Goal: Obtain resource: Obtain resource

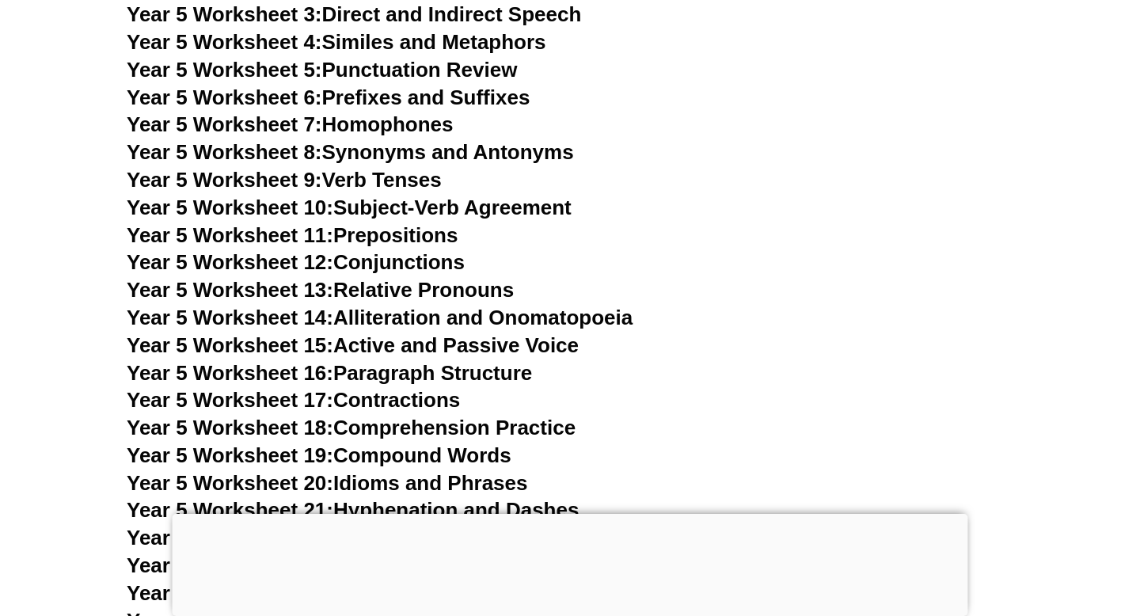
scroll to position [8394, 0]
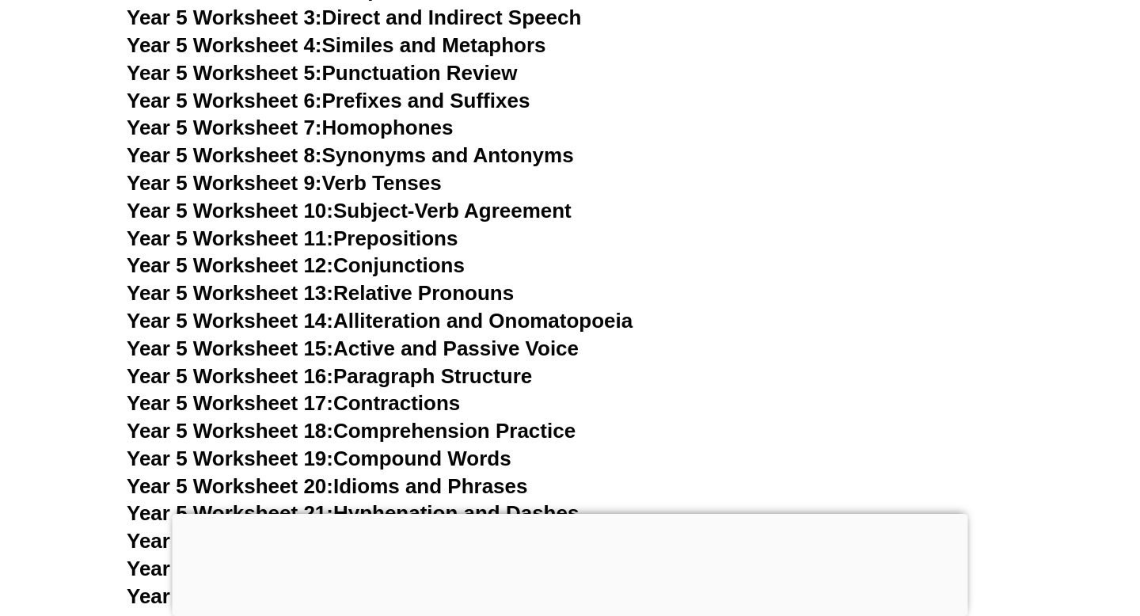
click at [364, 219] on link "Year 5 Worksheet 10: Subject-Verb Agreement" at bounding box center [349, 211] width 445 height 24
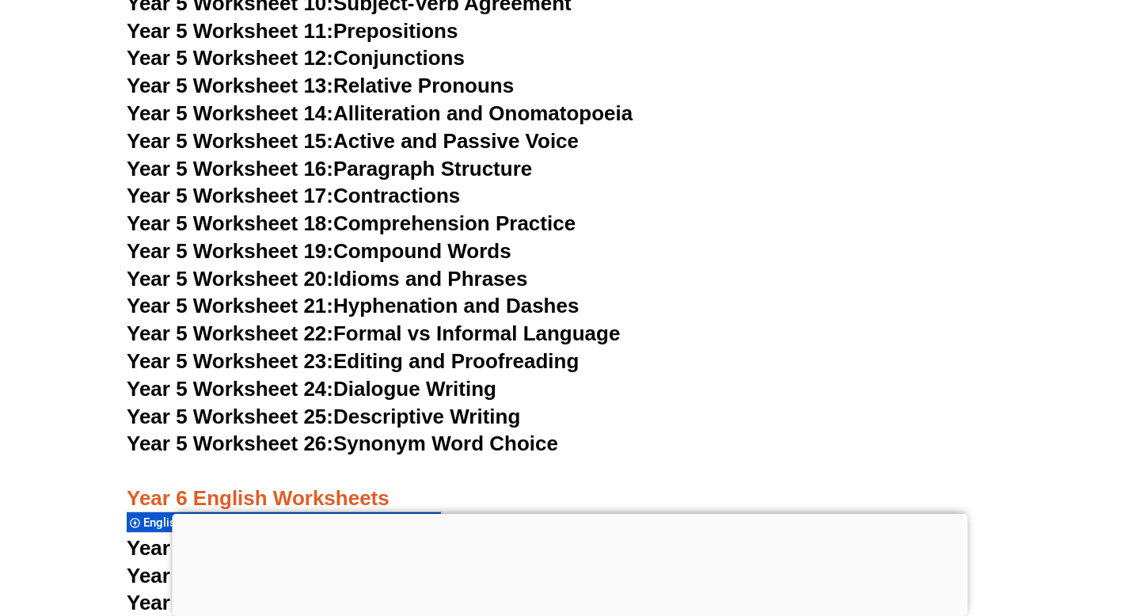
scroll to position [8605, 0]
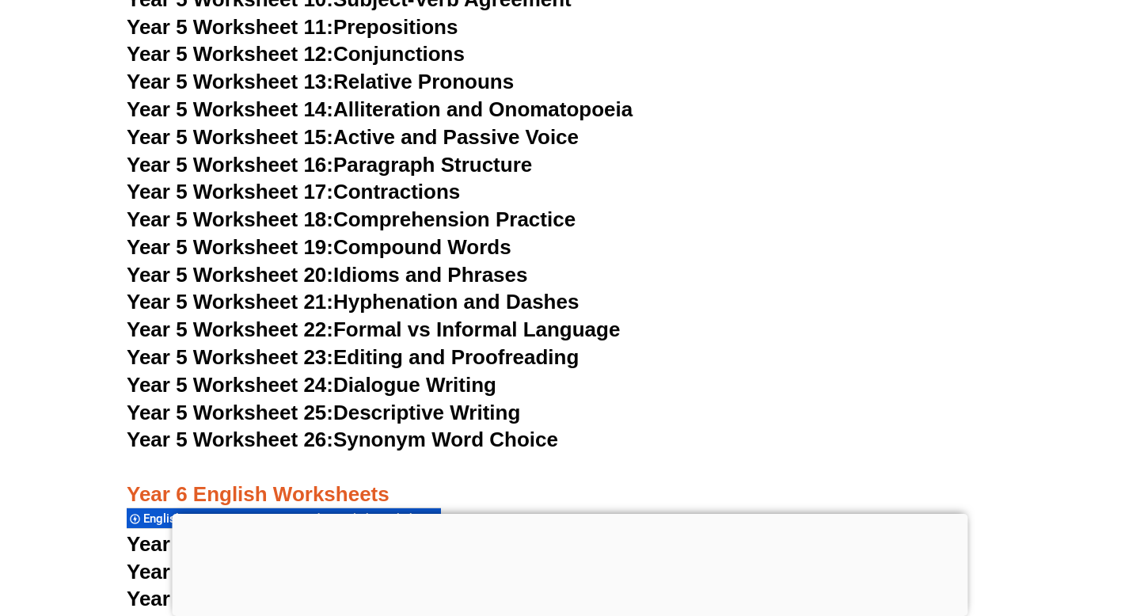
click at [456, 419] on link "Year 5 Worksheet 25: Descriptive Writing" at bounding box center [324, 413] width 394 height 24
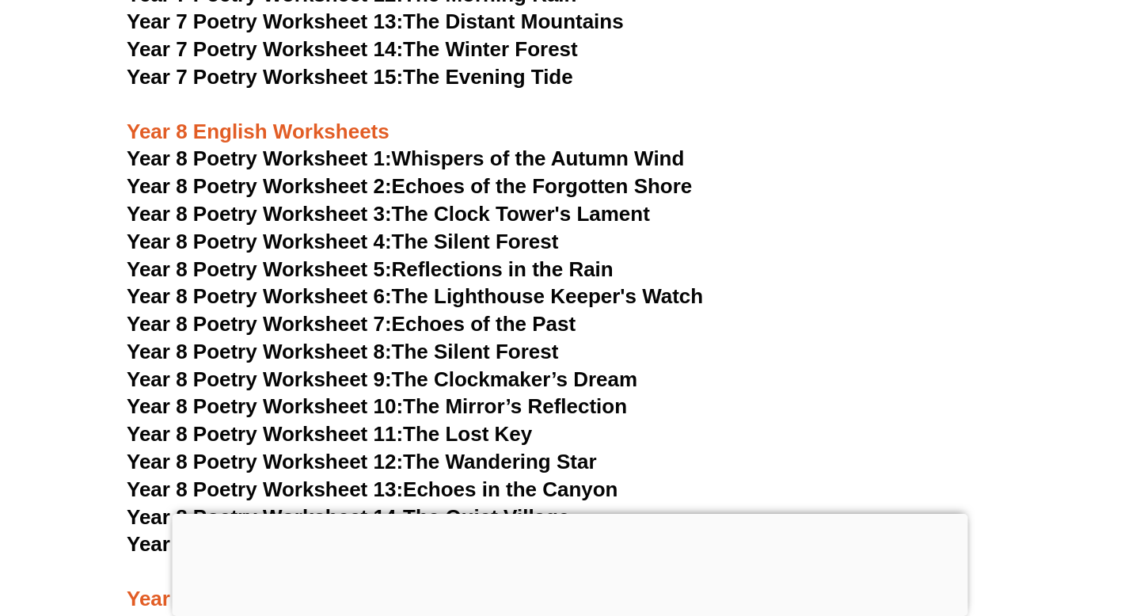
scroll to position [10700, 0]
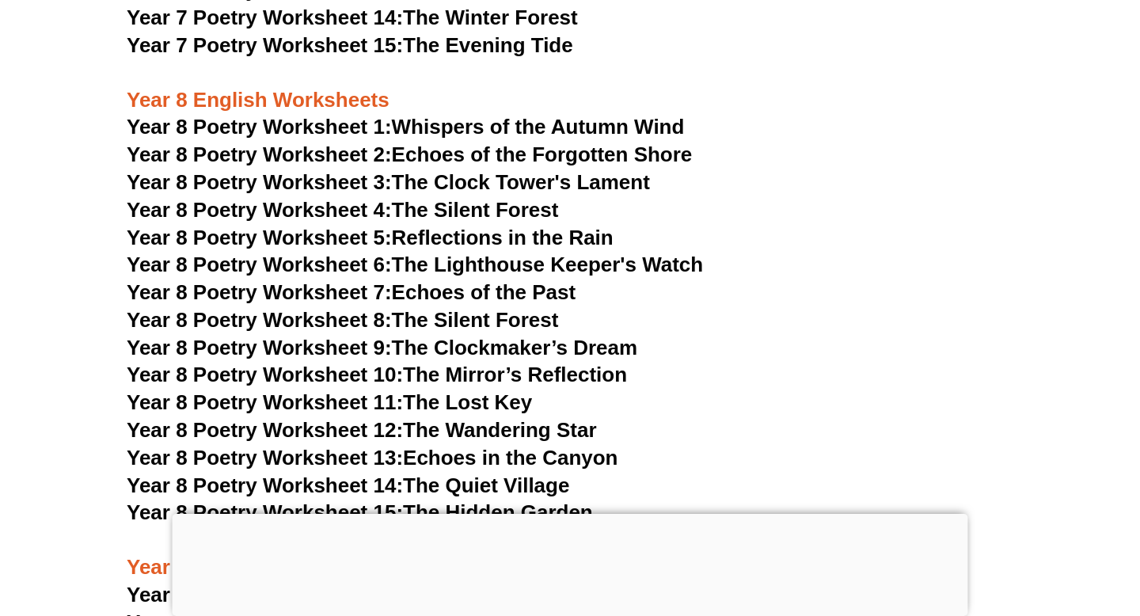
click at [526, 336] on link "Year 8 Poetry Worksheet 9: The Clockmaker’s Dream" at bounding box center [382, 348] width 511 height 24
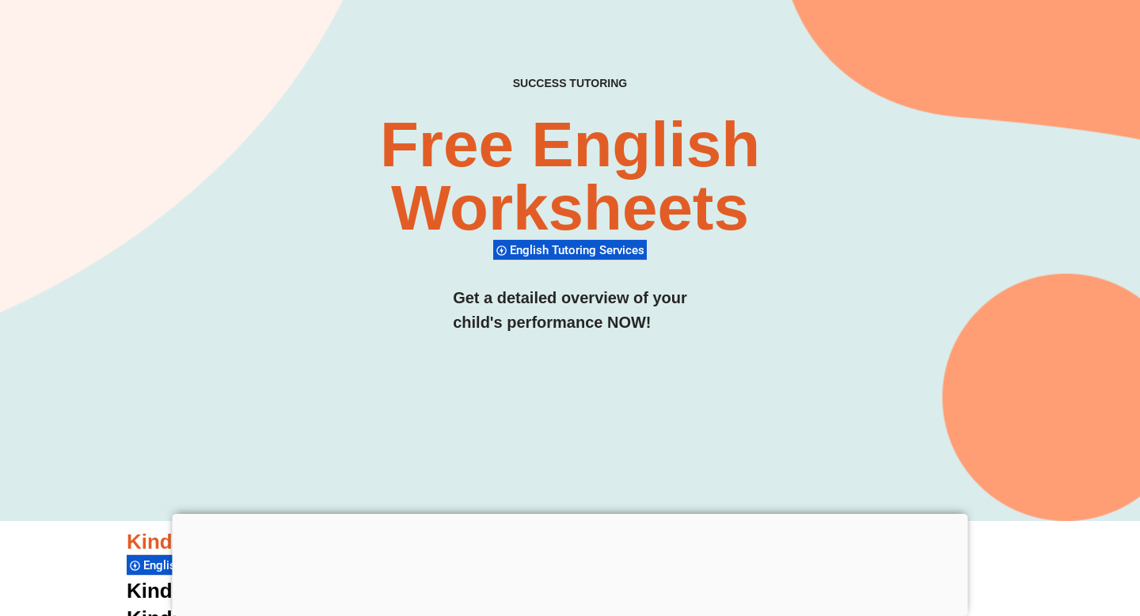
scroll to position [0, 0]
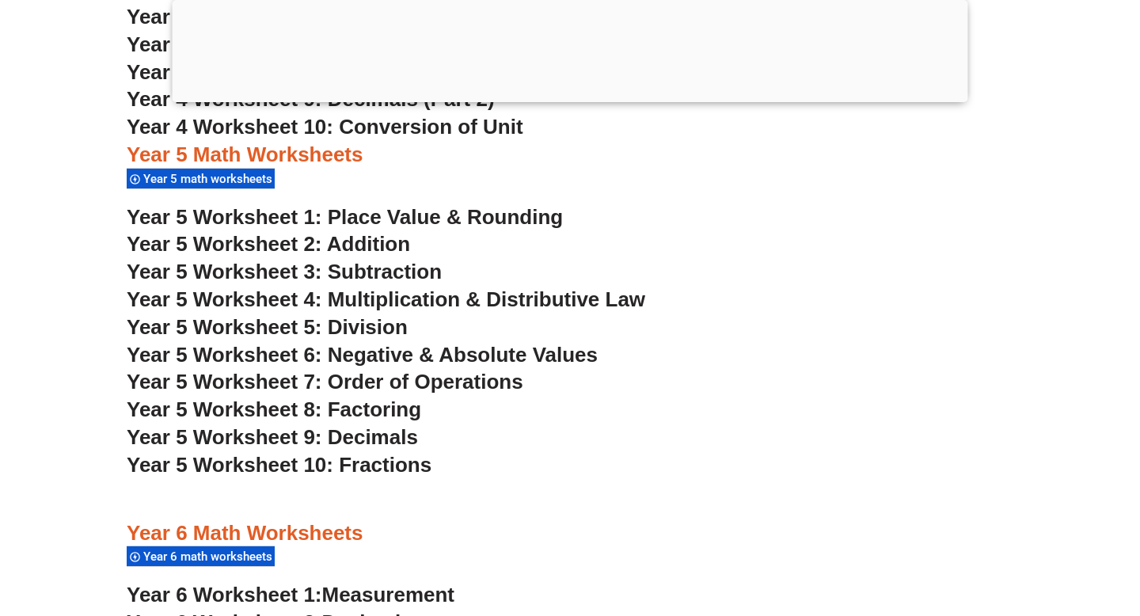
scroll to position [3241, 0]
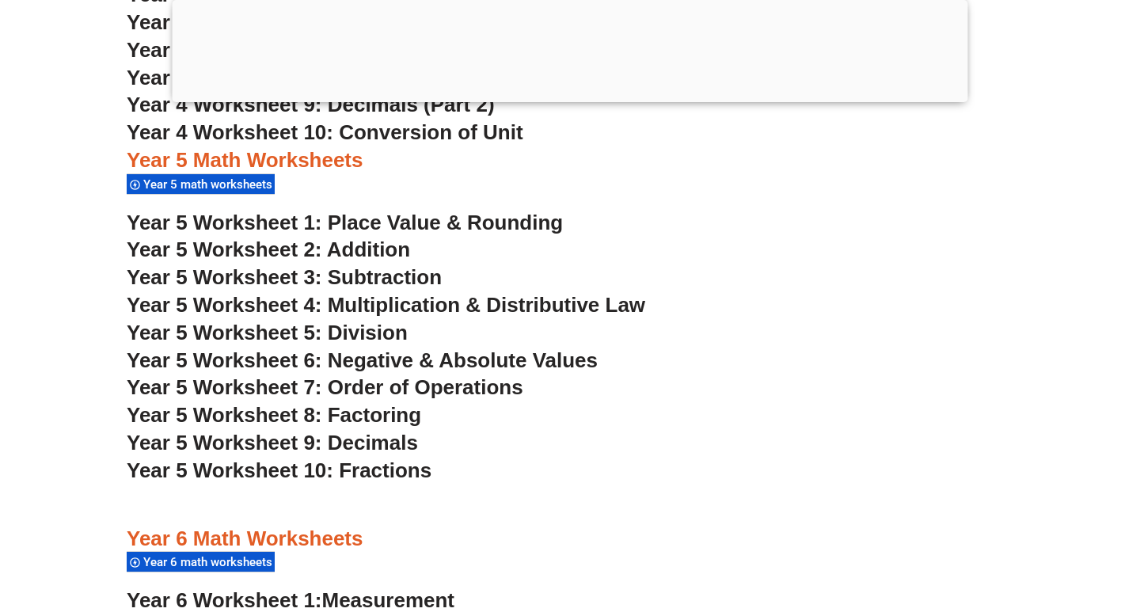
click at [384, 398] on span "Year 5 Worksheet 7: Order of Operations" at bounding box center [325, 387] width 397 height 24
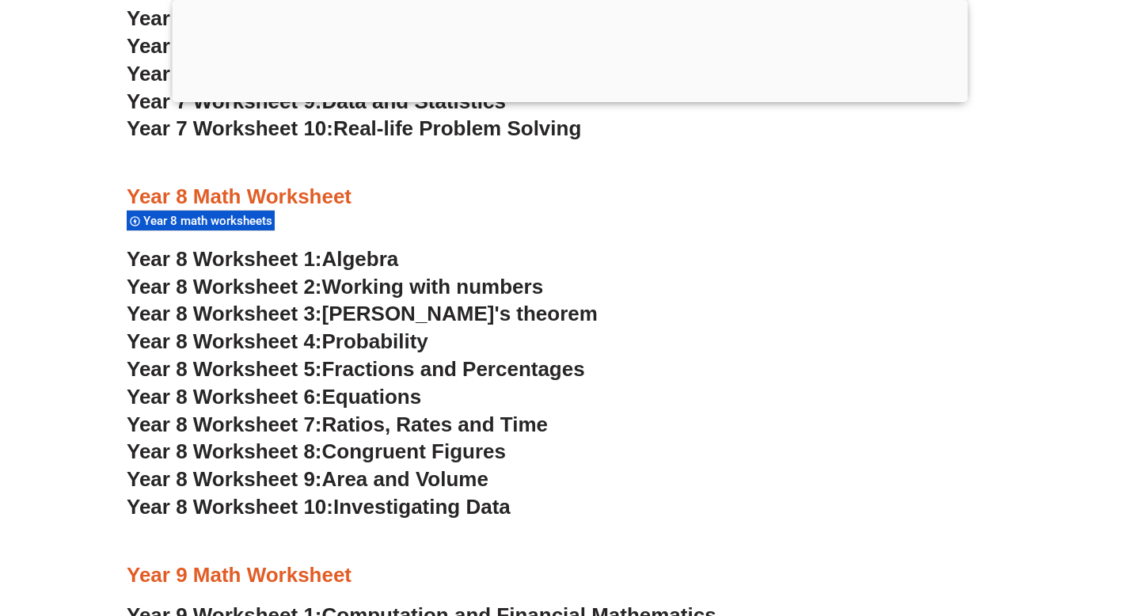
scroll to position [5106, 0]
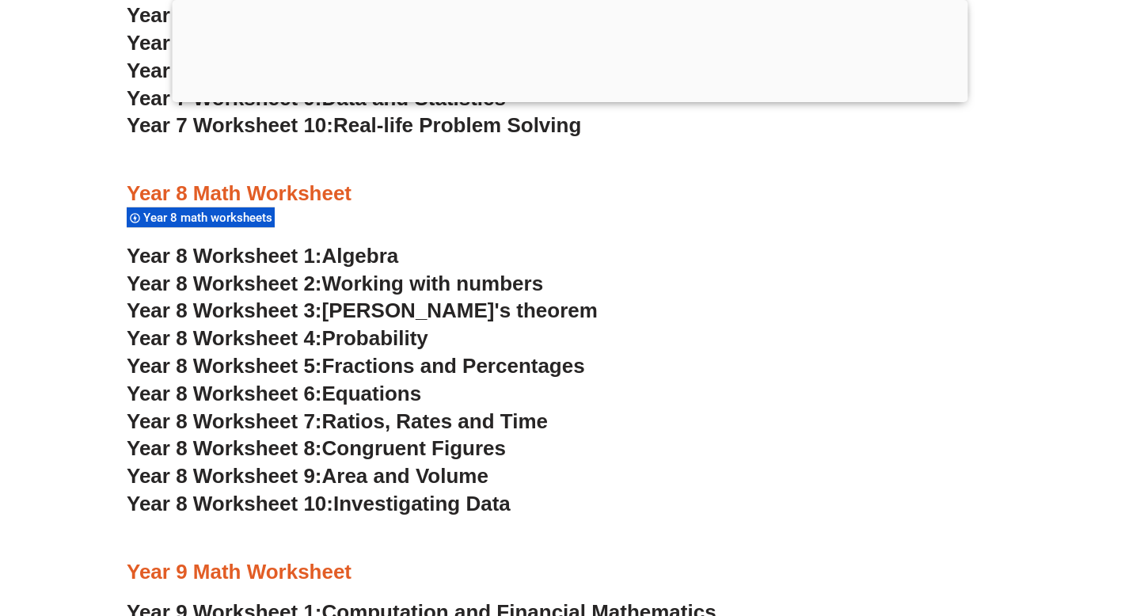
click at [463, 443] on span "Congruent Figures" at bounding box center [414, 448] width 184 height 24
